Goal: Answer question/provide support

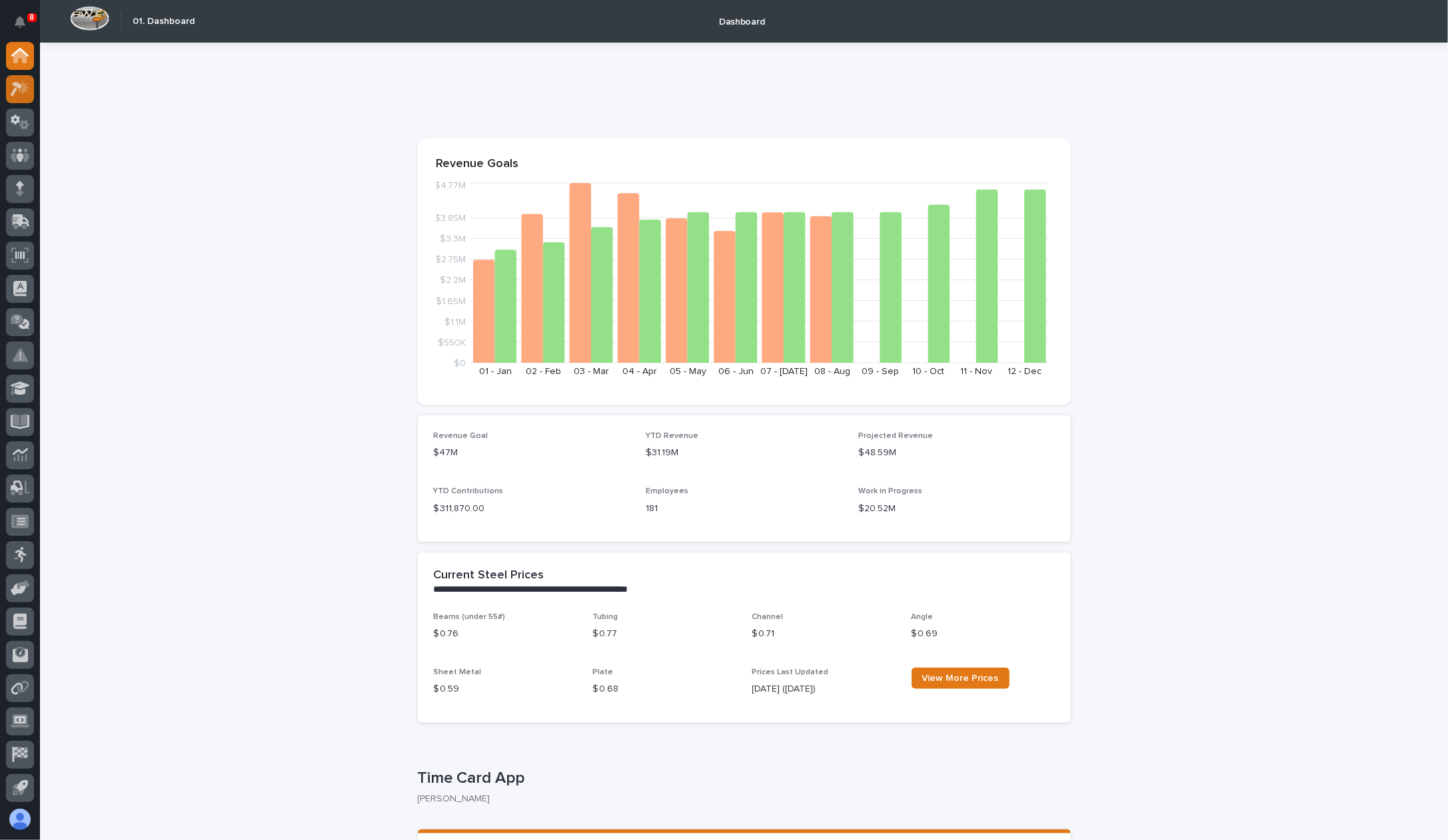
click at [8, 84] on div at bounding box center [19, 89] width 28 height 28
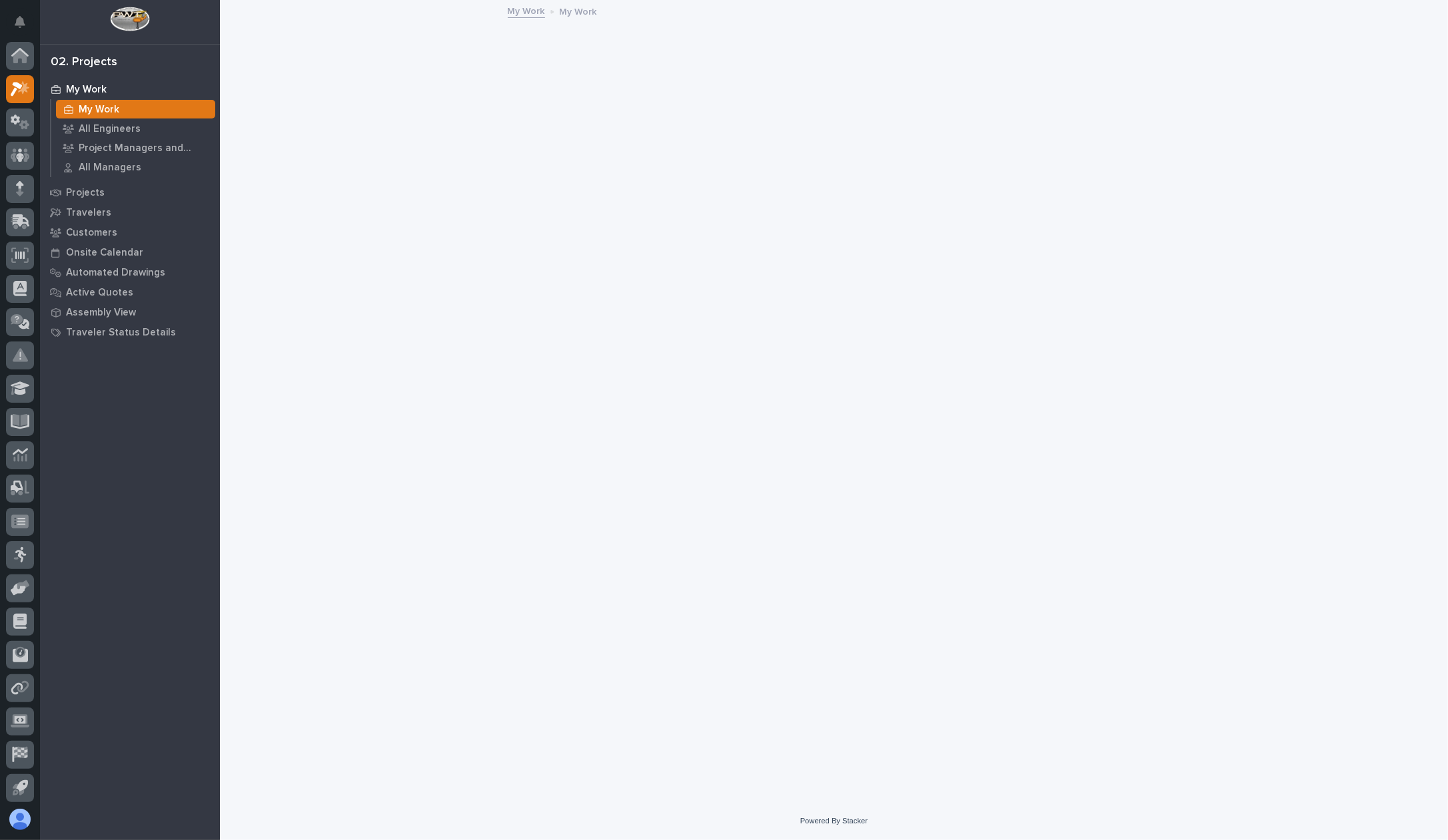
scroll to position [33, 0]
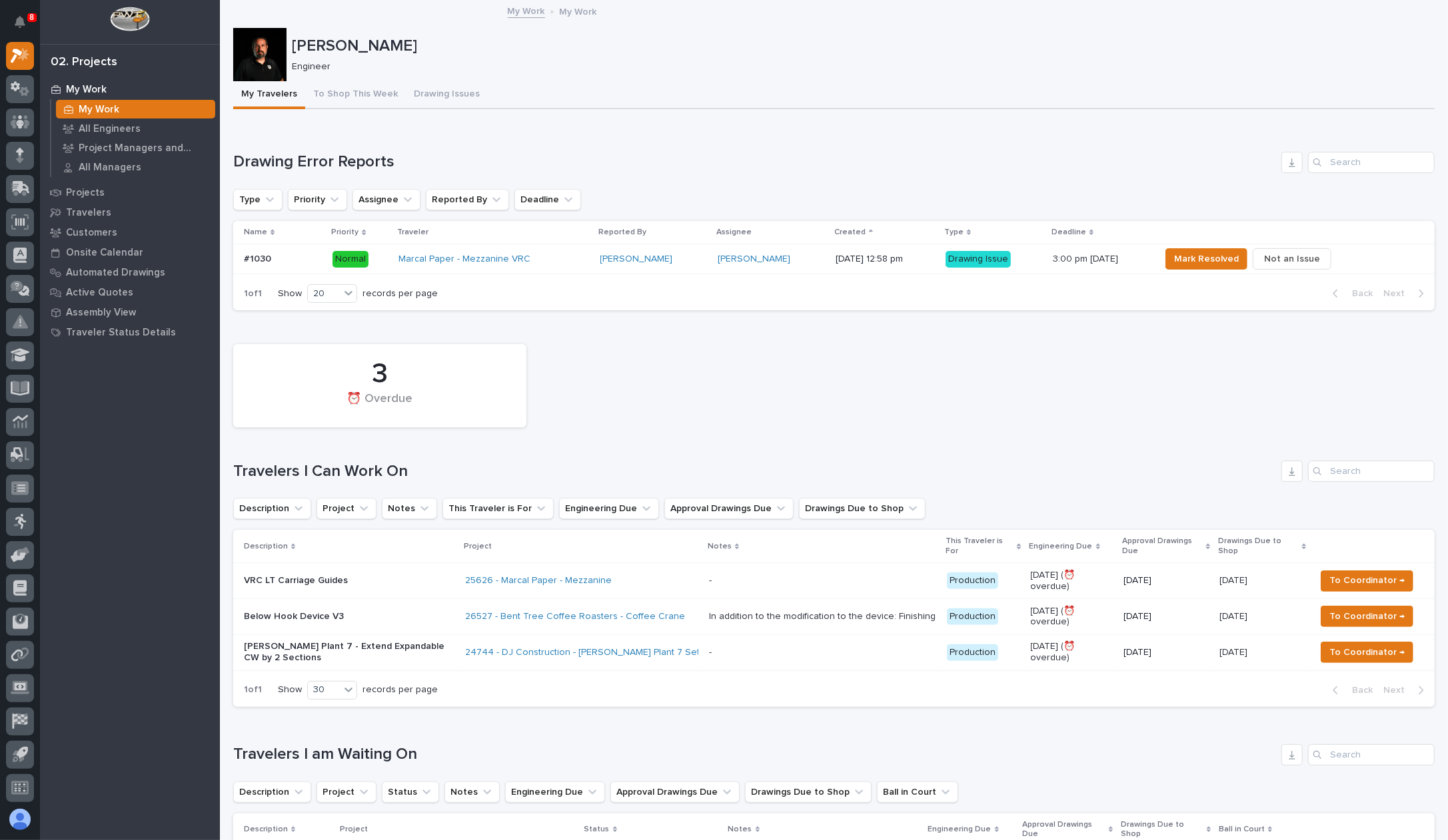
click at [1110, 275] on div "Name Priority Traveler Reported By Assignee Created Type Deadline #1030 #1030 N…" at bounding box center [834, 249] width 1202 height 56
click at [1218, 263] on span "Mark Resolved" at bounding box center [1206, 259] width 65 height 16
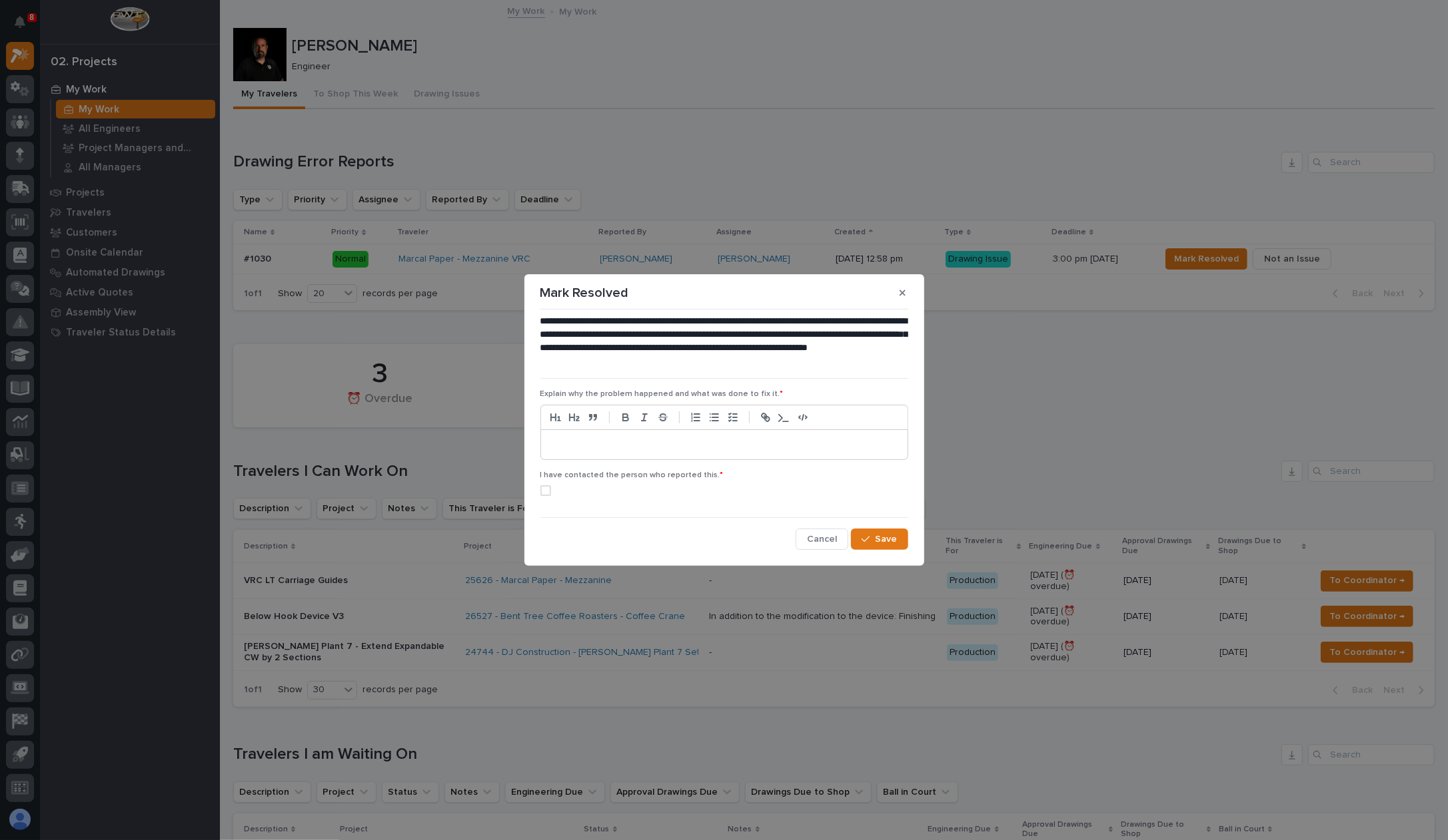
click at [550, 496] on div "I have contacted the person who reported this. *" at bounding box center [724, 488] width 368 height 36
click at [548, 491] on span at bounding box center [545, 491] width 11 height 11
click at [599, 440] on p at bounding box center [724, 445] width 347 height 13
click at [877, 547] on button "Save" at bounding box center [878, 539] width 57 height 21
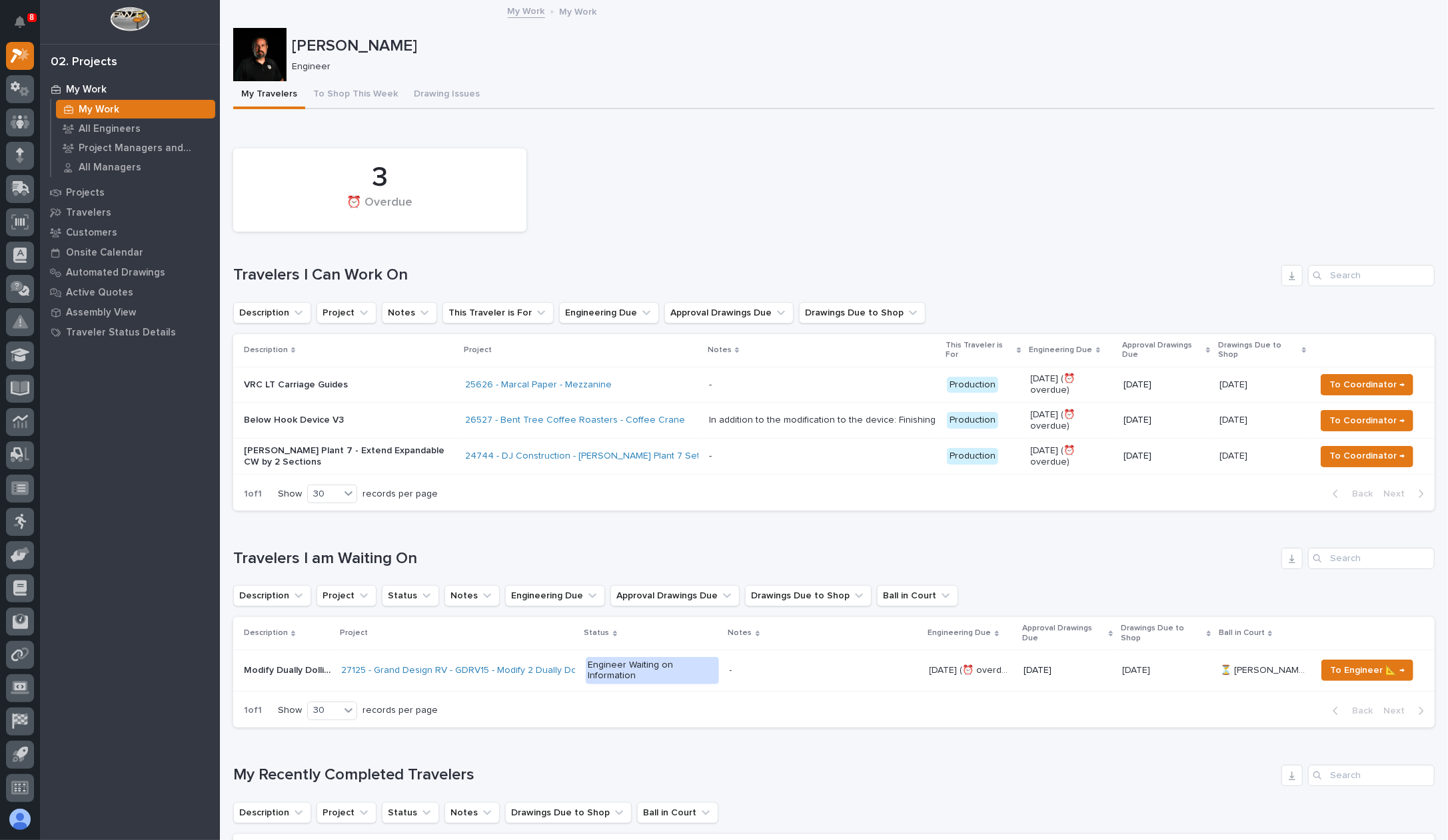
click at [133, 419] on div "My Work My Work All Engineers Project Managers and Engineers All Managers Proje…" at bounding box center [129, 460] width 180 height 762
